Goal: Task Accomplishment & Management: Use online tool/utility

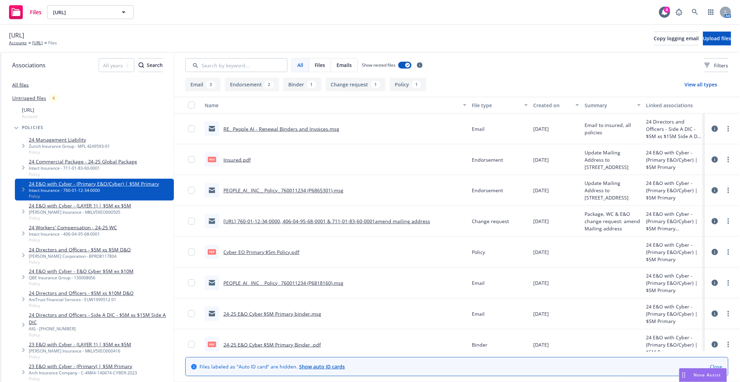
scroll to position [39, 0]
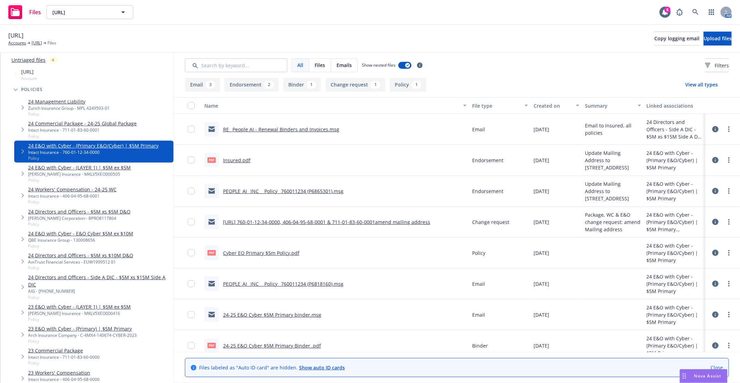
click at [464, 43] on div "People.ai Accounts People.ai Files Copy logging email Upload files" at bounding box center [369, 38] width 723 height 15
click at [79, 12] on span "People.ai" at bounding box center [82, 12] width 60 height 7
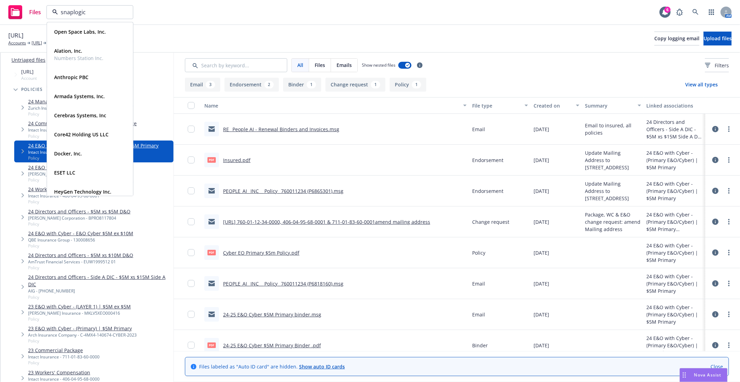
type input "snaplogic"
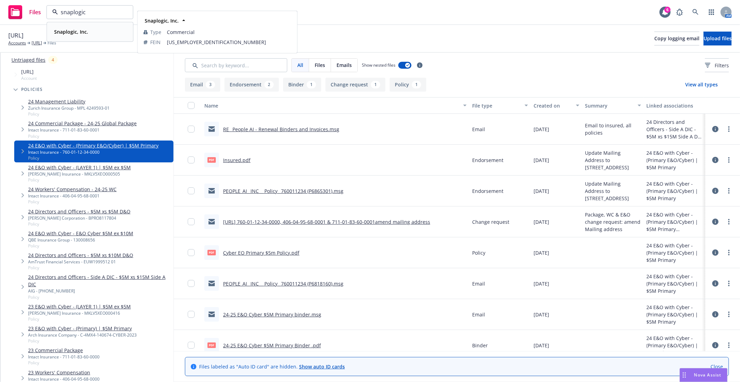
click at [66, 34] on strong "Snaplogic, Inc." at bounding box center [71, 31] width 34 height 7
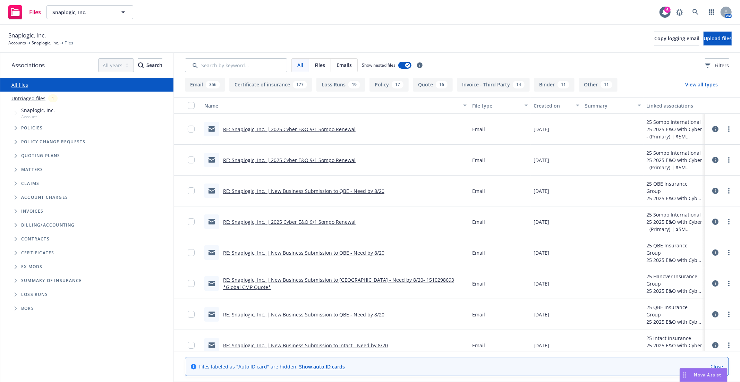
click at [16, 130] on span "Tree Example" at bounding box center [15, 127] width 11 height 11
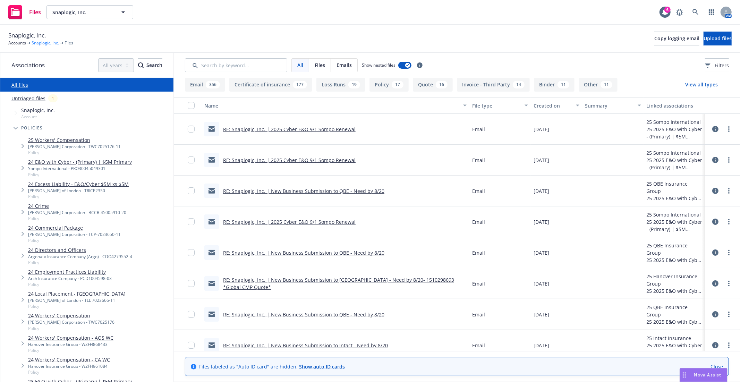
click at [50, 45] on link "Snaplogic, Inc." at bounding box center [45, 43] width 27 height 6
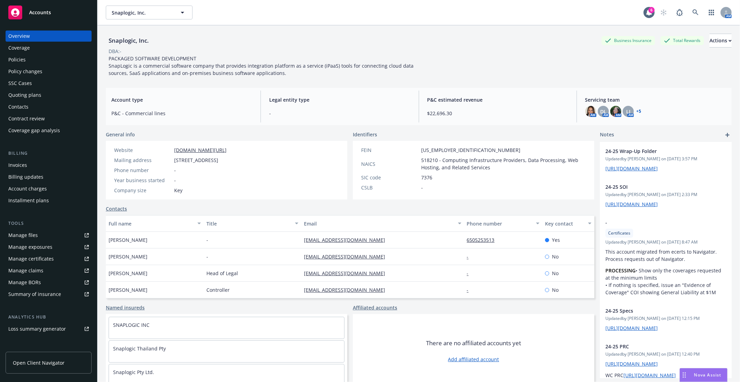
click at [33, 96] on div "Quoting plans" at bounding box center [24, 95] width 33 height 11
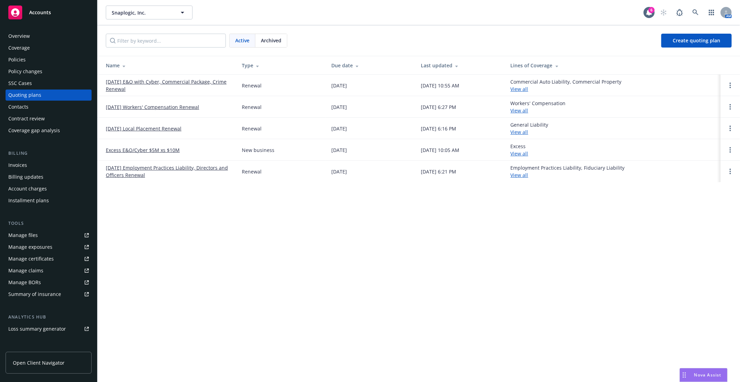
click at [137, 82] on link "[DATE] E&O with Cyber, Commercial Package, Crime Renewal" at bounding box center [168, 85] width 125 height 15
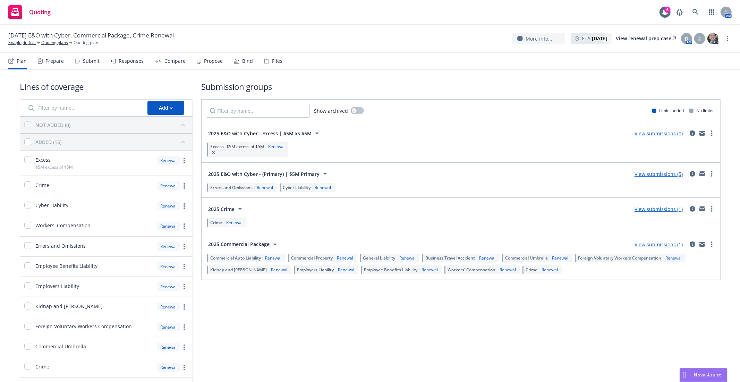
click at [660, 133] on link "View submissions (0)" at bounding box center [659, 133] width 48 height 7
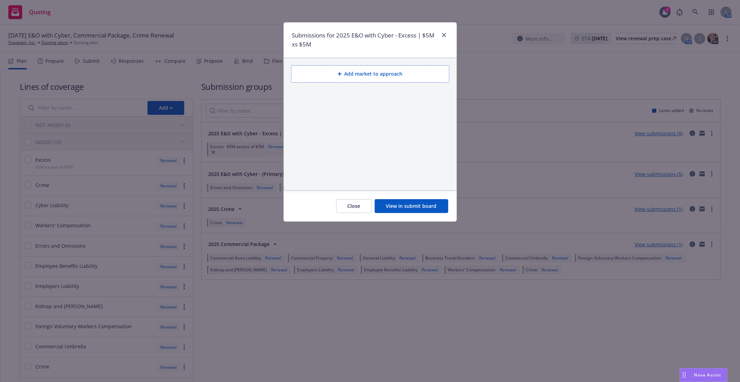
click at [358, 72] on button "Add market to approach" at bounding box center [370, 73] width 158 height 17
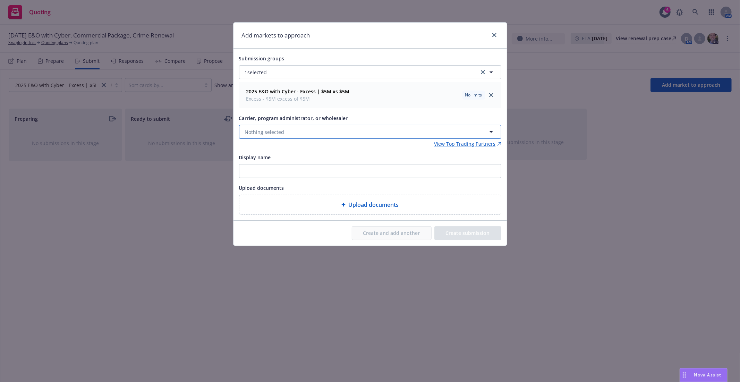
click at [286, 130] on button "Nothing selected" at bounding box center [370, 132] width 262 height 14
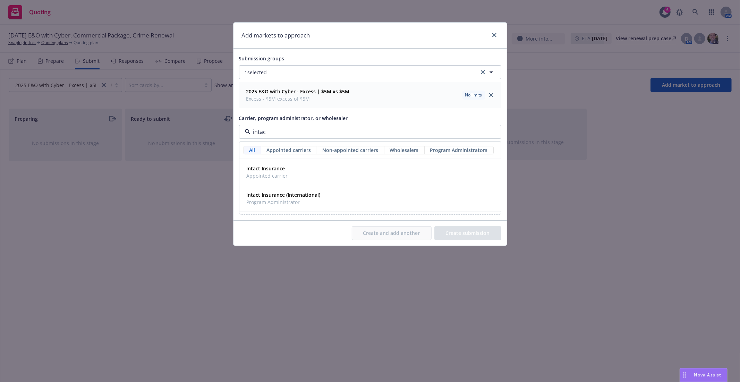
type input "intact"
click at [282, 165] on div "Intact Insurance Appointed carrier" at bounding box center [266, 171] width 45 height 17
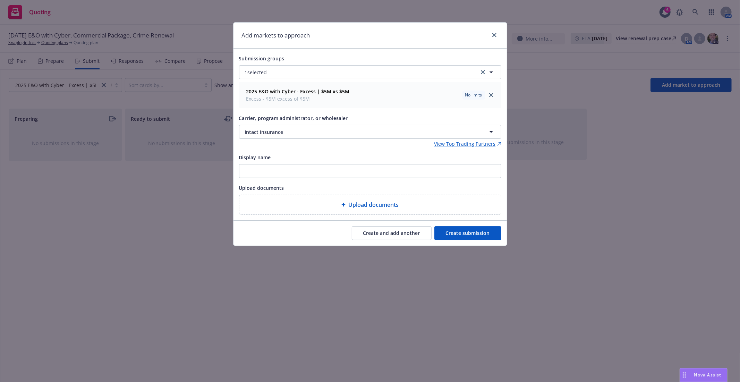
click at [477, 234] on button "Create submission" at bounding box center [467, 233] width 67 height 14
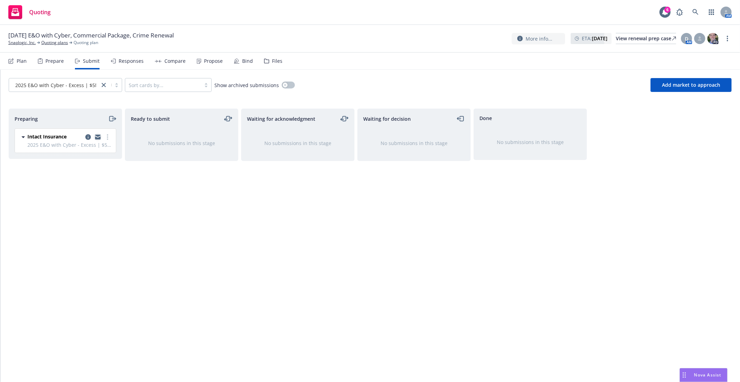
click at [97, 137] on icon "copy logging email" at bounding box center [98, 137] width 6 height 5
click at [384, 312] on div "Waiting for decision No submissions in this stage" at bounding box center [413, 238] width 113 height 259
click at [406, 322] on div "Waiting for decision No submissions in this stage" at bounding box center [413, 238] width 113 height 259
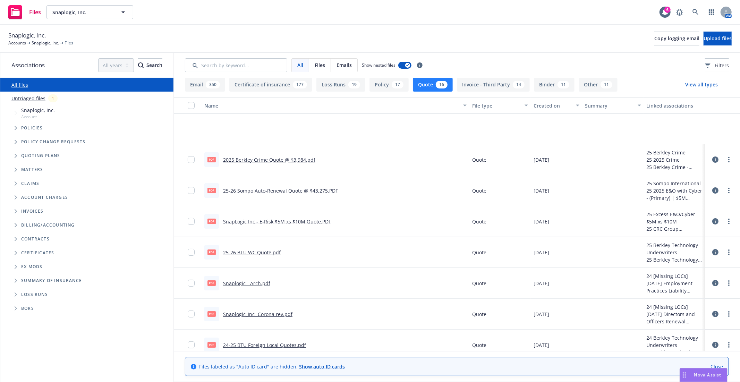
scroll to position [77, 0]
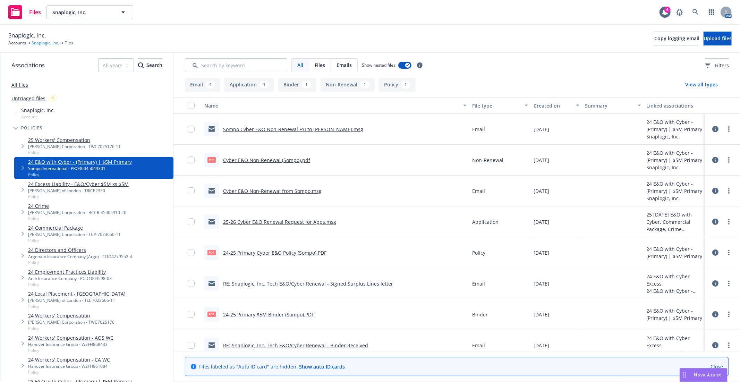
click at [43, 42] on link "Snaplogic, Inc." at bounding box center [45, 43] width 27 height 6
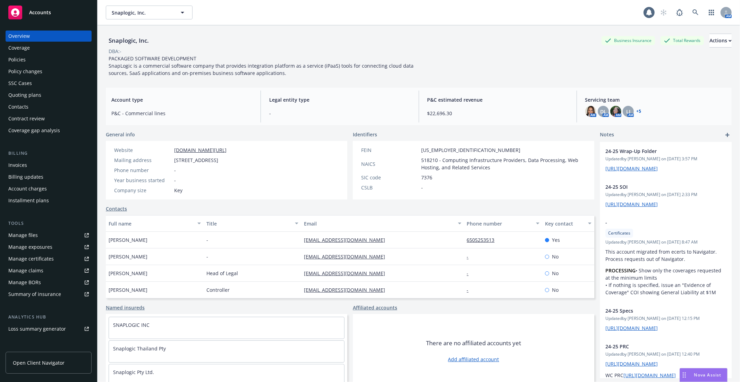
click at [39, 130] on div "Coverage gap analysis" at bounding box center [34, 130] width 52 height 11
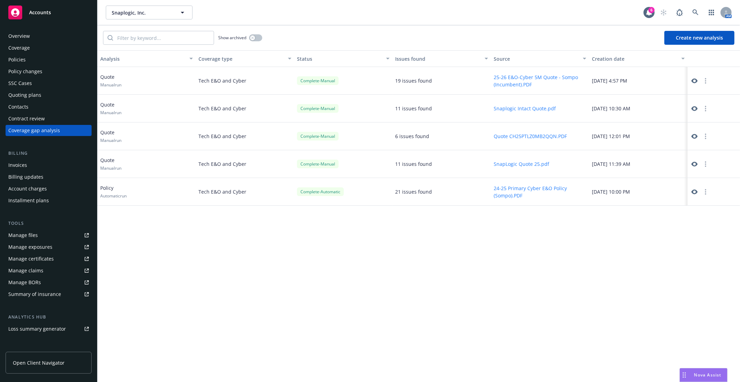
click at [686, 38] on button "Create new analysis" at bounding box center [699, 38] width 70 height 14
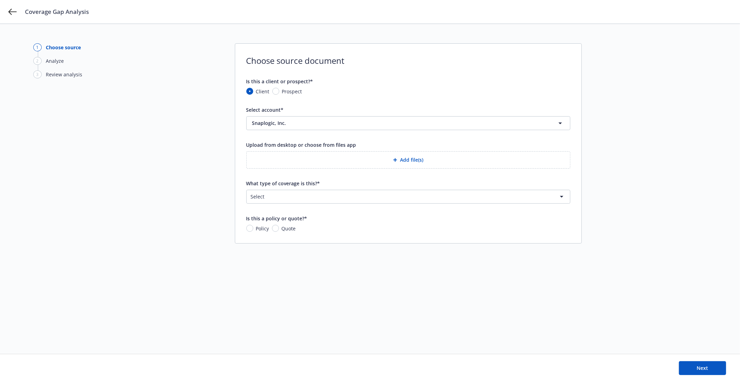
click at [414, 160] on button "Add file(s)" at bounding box center [408, 159] width 324 height 17
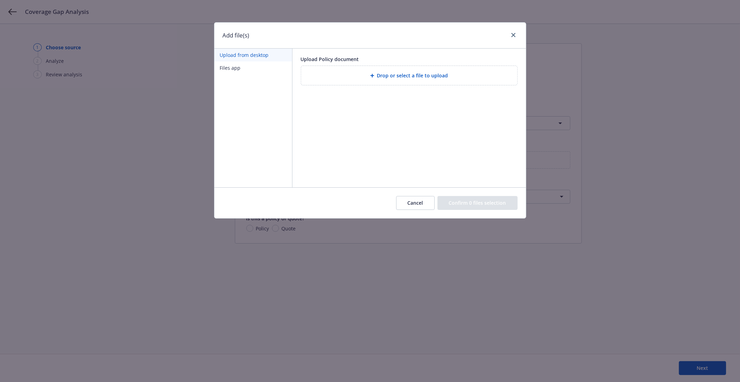
click at [388, 69] on div "Drop or select a file to upload" at bounding box center [409, 75] width 216 height 19
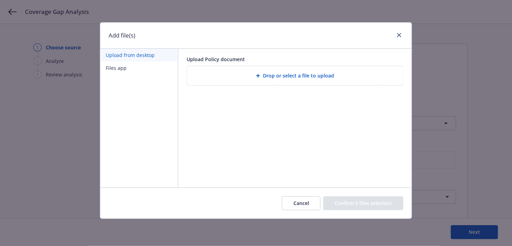
drag, startPoint x: 306, startPoint y: 79, endPoint x: 302, endPoint y: 78, distance: 3.9
click at [306, 78] on span "Drop or select a file to upload" at bounding box center [298, 75] width 71 height 7
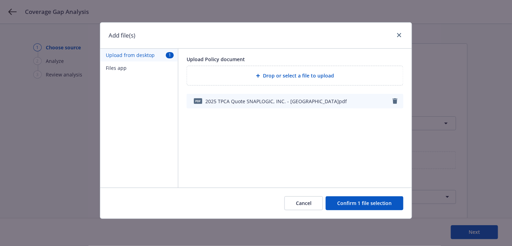
click at [366, 204] on button "Confirm 1 file selection" at bounding box center [365, 203] width 78 height 14
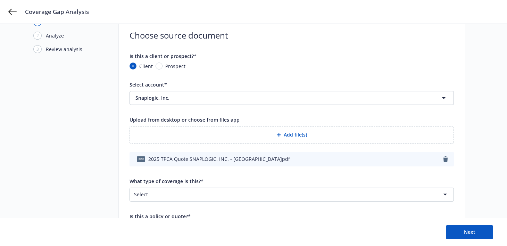
scroll to position [39, 0]
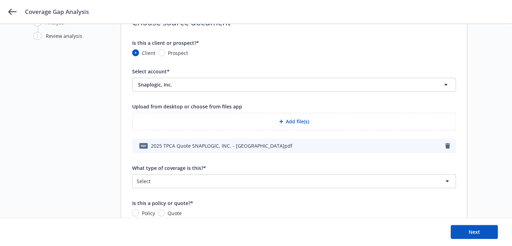
click at [158, 178] on html "Coverage Gap Analysis 1 Choose source 2 Analyze 3 Review analysis Choose source…" at bounding box center [256, 84] width 512 height 246
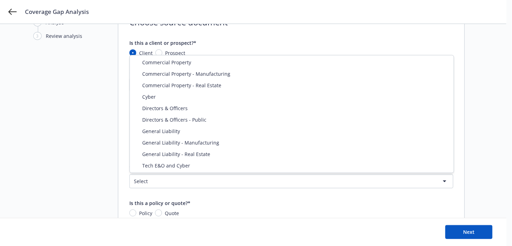
select select "ERRORS_AND_OMISSIONS"
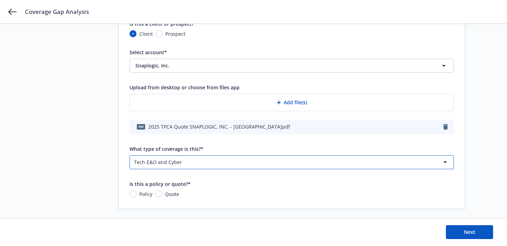
scroll to position [68, 0]
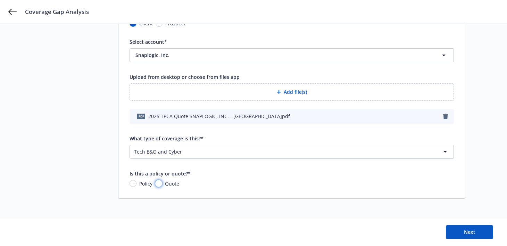
click at [157, 183] on input "Quote" at bounding box center [158, 183] width 7 height 7
radio input "true"
click at [468, 226] on button "Next" at bounding box center [469, 232] width 47 height 14
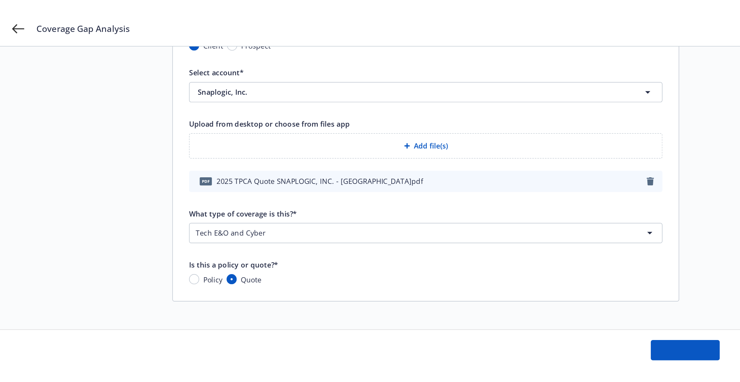
scroll to position [0, 0]
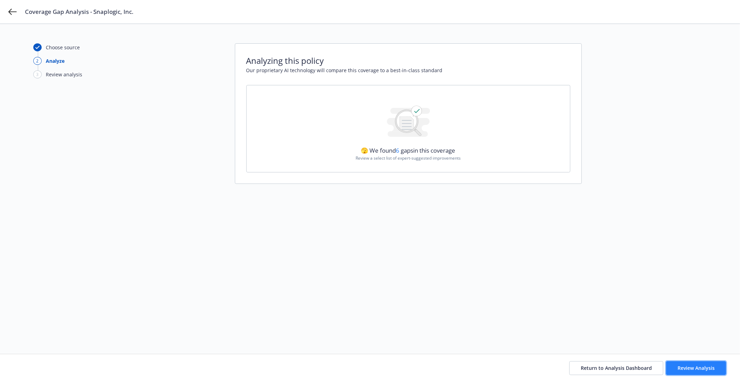
click at [681, 363] on button "Review Analysis" at bounding box center [696, 368] width 60 height 14
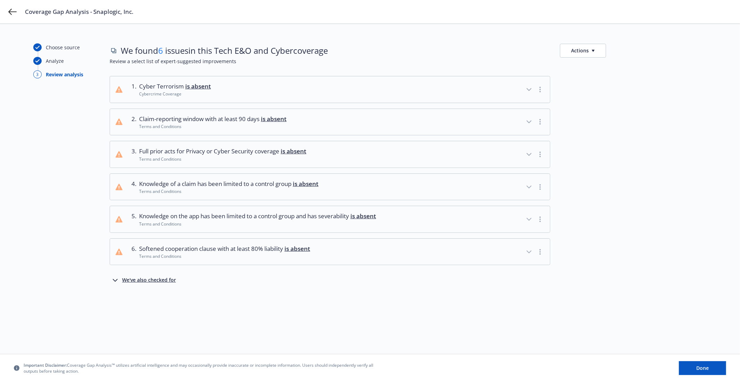
click at [589, 52] on button "Actions" at bounding box center [583, 51] width 46 height 14
click at [606, 80] on link "Copy full list of what we’ve checked for" at bounding box center [616, 80] width 112 height 14
click at [471, 41] on div "Choose source Analyze 3 Review analysis We found 6 issues in this Tech E&O and …" at bounding box center [370, 203] width 740 height 358
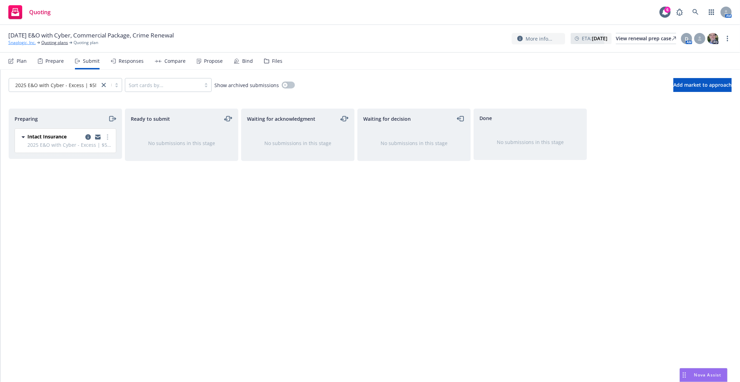
click at [21, 41] on link "Snaplogic, Inc." at bounding box center [21, 43] width 27 height 6
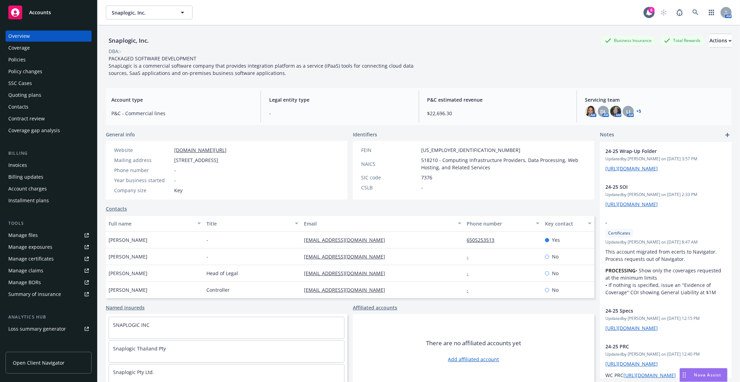
click at [31, 239] on div "Manage files" at bounding box center [22, 235] width 29 height 11
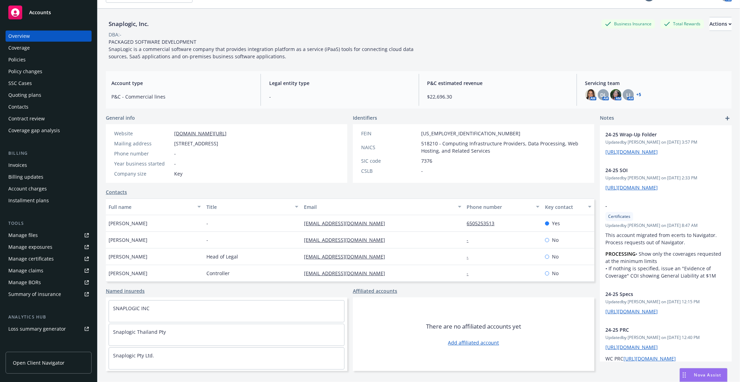
scroll to position [25, 0]
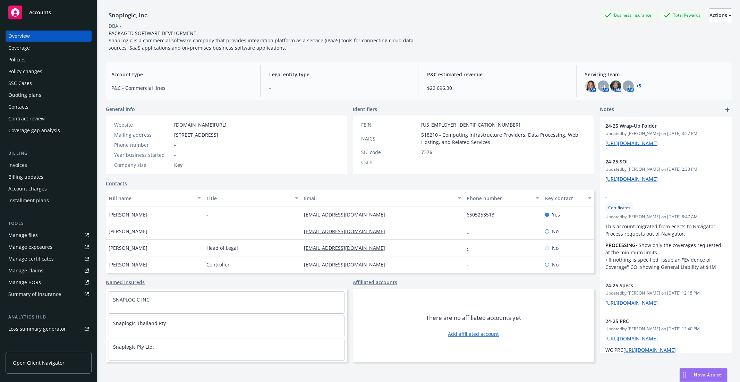
click at [34, 55] on div "Policies" at bounding box center [48, 59] width 80 height 11
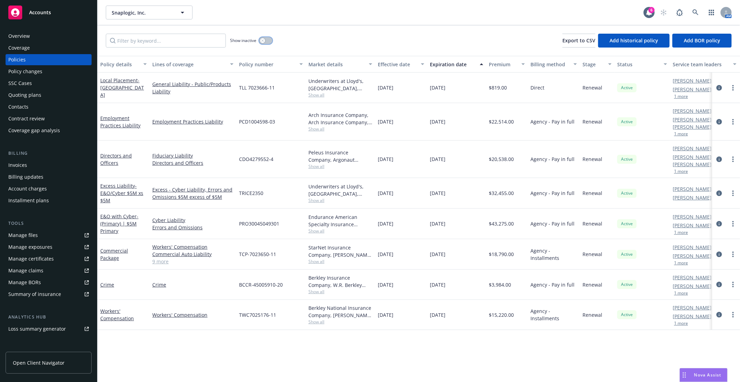
click at [269, 40] on button "button" at bounding box center [265, 40] width 13 height 7
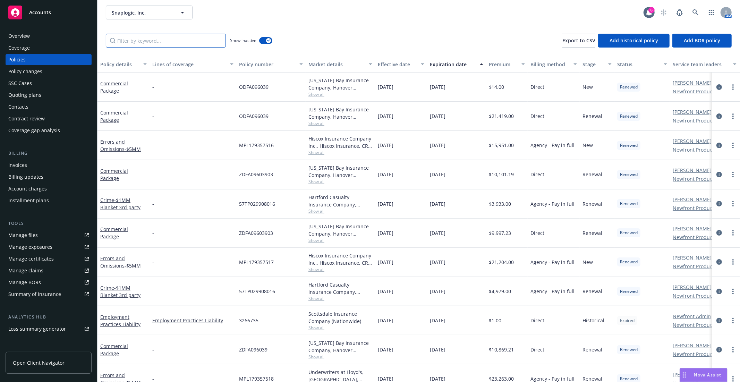
click at [202, 39] on input "Filter by keyword..." at bounding box center [166, 41] width 120 height 14
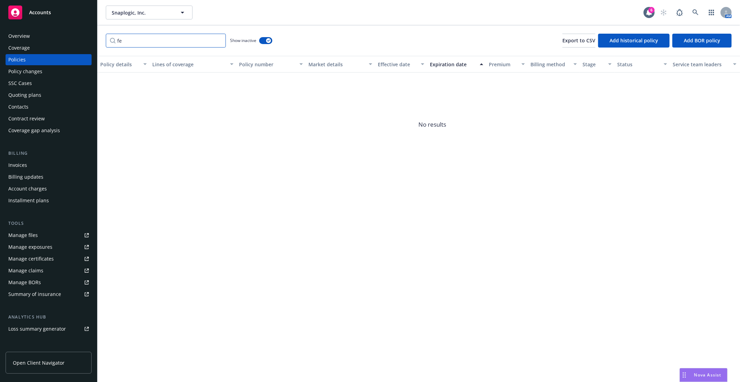
type input "f"
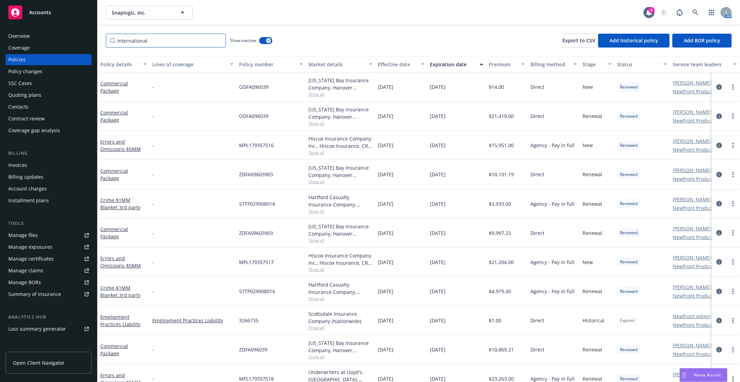
type input "international"
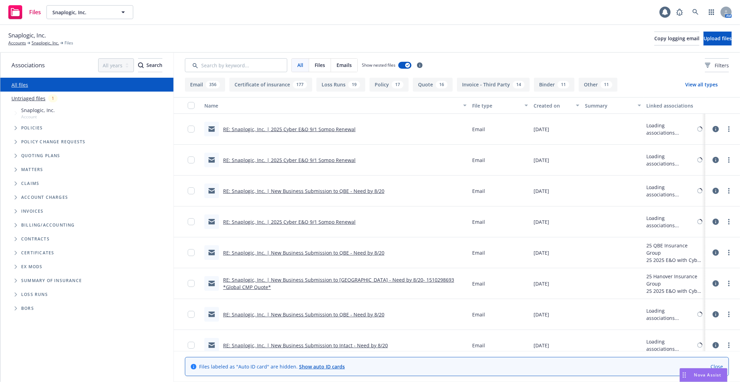
click at [13, 127] on span "Tree Example" at bounding box center [15, 127] width 11 height 11
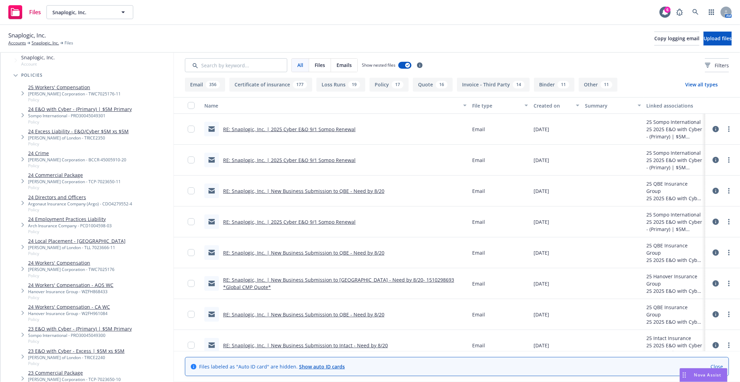
scroll to position [77, 0]
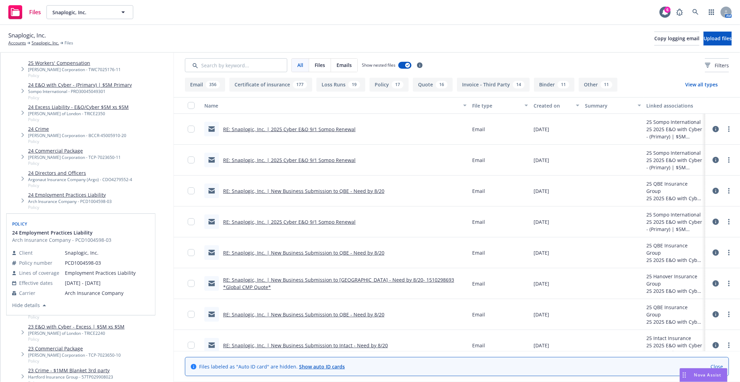
click at [88, 221] on div "Policy" at bounding box center [81, 223] width 140 height 11
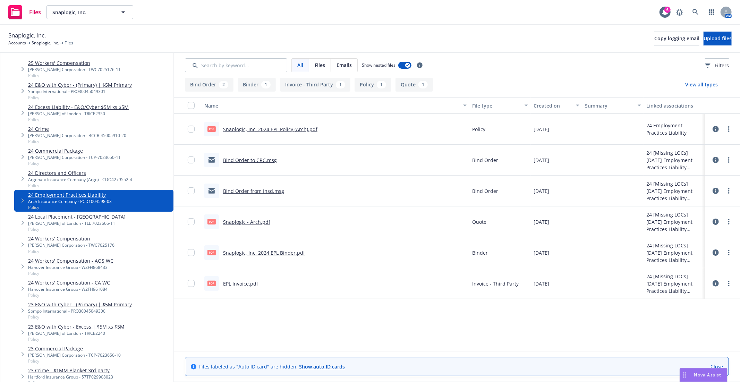
click at [49, 214] on link "24 Local Placement - [GEOGRAPHIC_DATA]" at bounding box center [76, 216] width 97 height 7
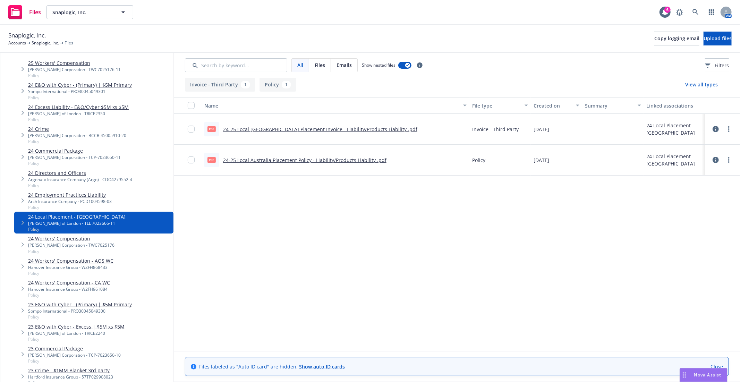
click at [297, 130] on link "24-25 Local [GEOGRAPHIC_DATA] Placement Invoice - Liability/Products Liability …" at bounding box center [320, 129] width 194 height 7
